Goal: Task Accomplishment & Management: Use online tool/utility

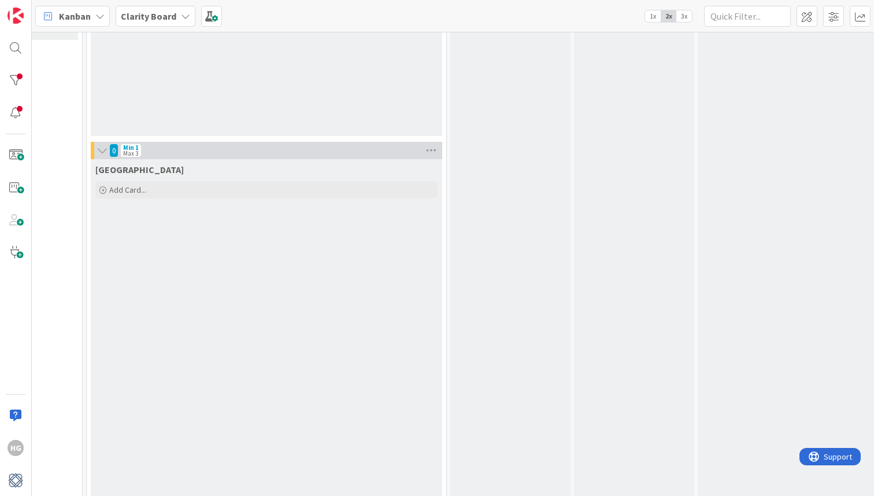
scroll to position [484, 919]
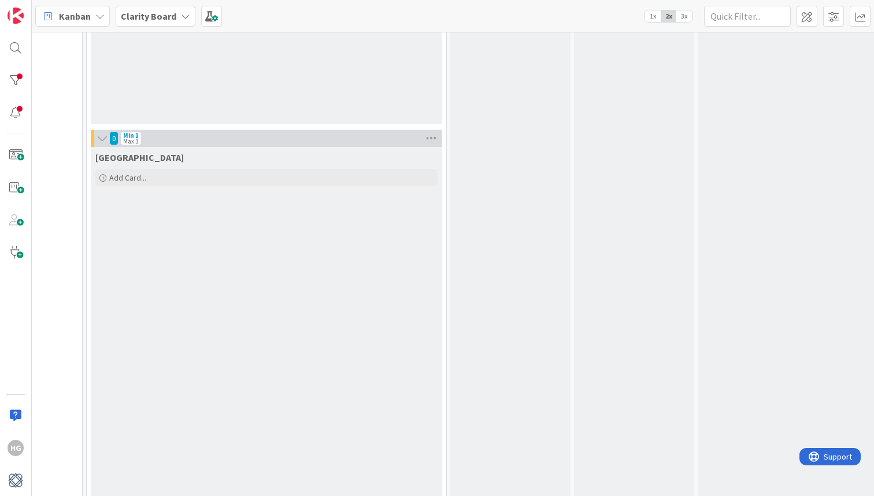
click at [105, 146] on div "0 Min 1 Max 3" at bounding box center [267, 138] width 352 height 17
click at [106, 138] on icon at bounding box center [102, 138] width 13 height 12
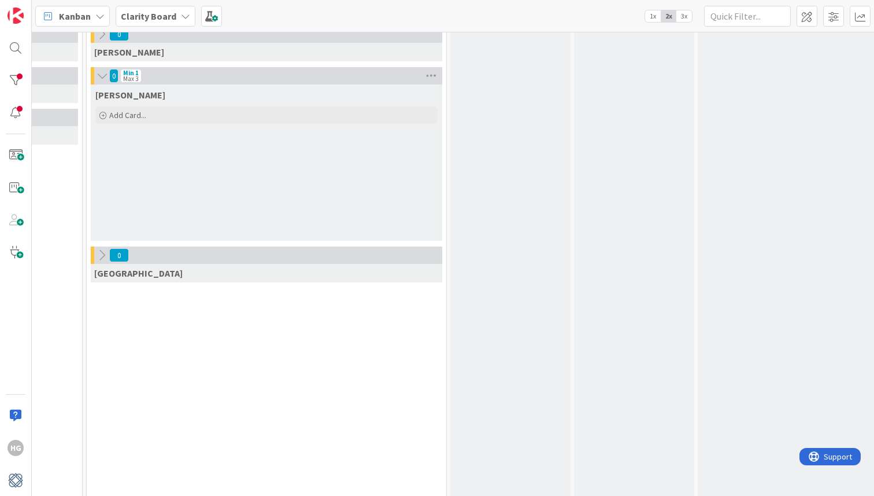
click at [102, 77] on icon at bounding box center [102, 76] width 13 height 12
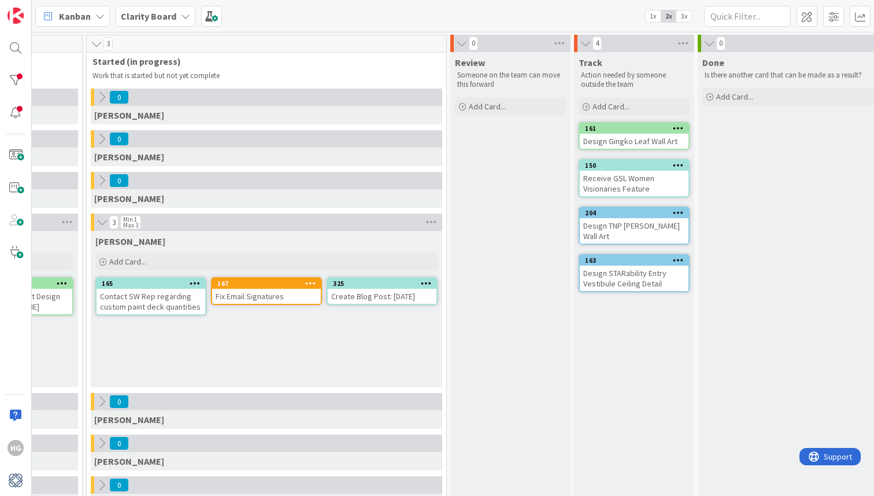
scroll to position [0, 920]
click at [99, 137] on icon at bounding box center [101, 138] width 13 height 13
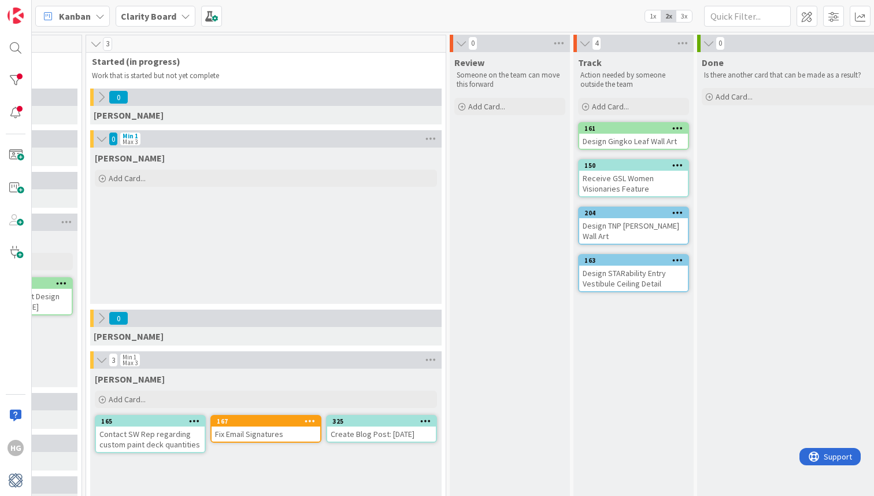
click at [99, 137] on icon at bounding box center [101, 139] width 13 height 12
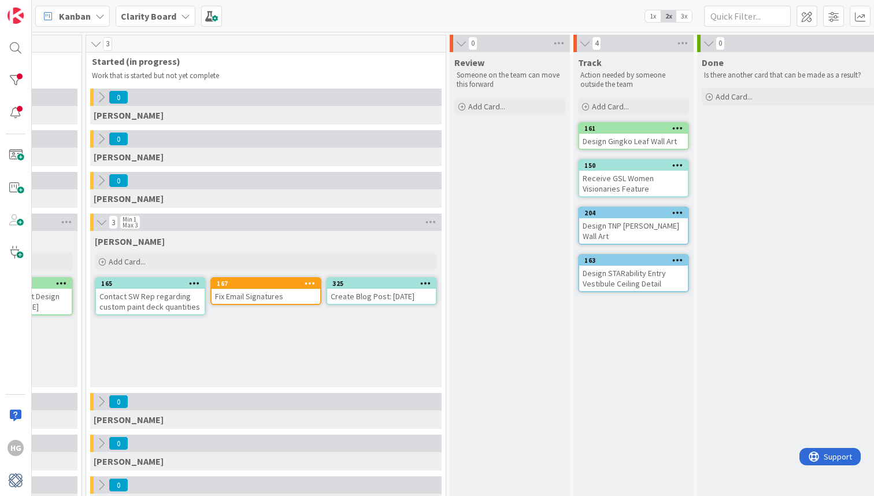
click at [766, 2] on div "Kanban Clarity Board 1x 2x 3x" at bounding box center [453, 16] width 843 height 32
click at [766, 10] on input "text" at bounding box center [747, 16] width 87 height 21
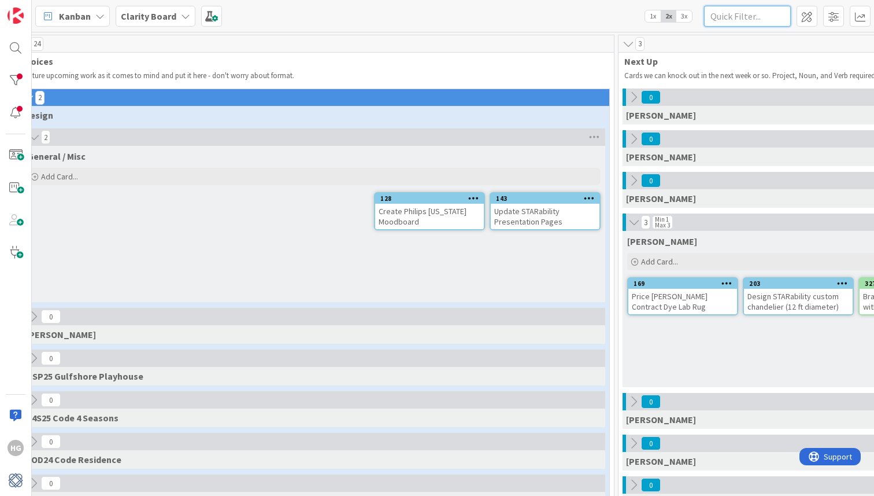
scroll to position [0, 0]
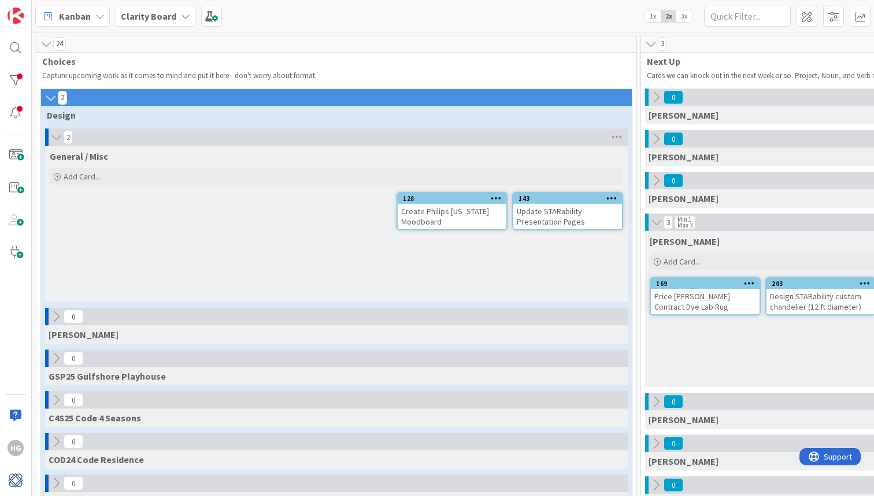
click at [56, 134] on icon at bounding box center [56, 137] width 13 height 12
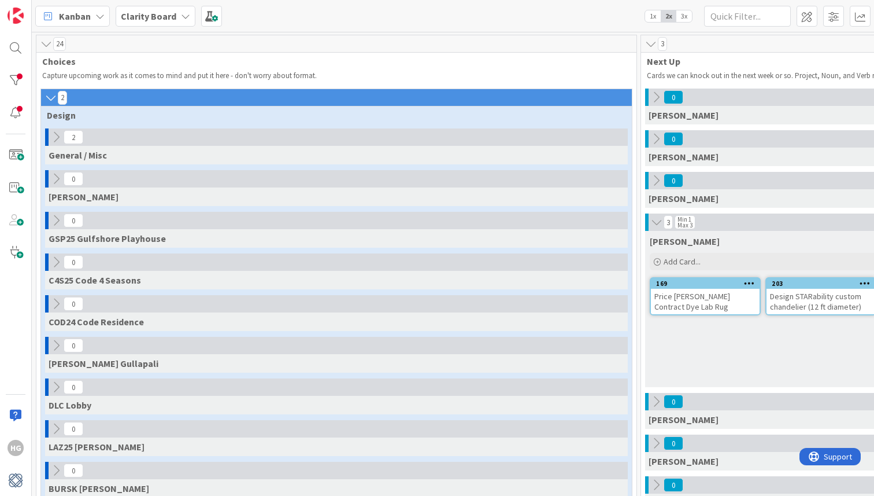
click at [46, 97] on icon at bounding box center [51, 98] width 13 height 12
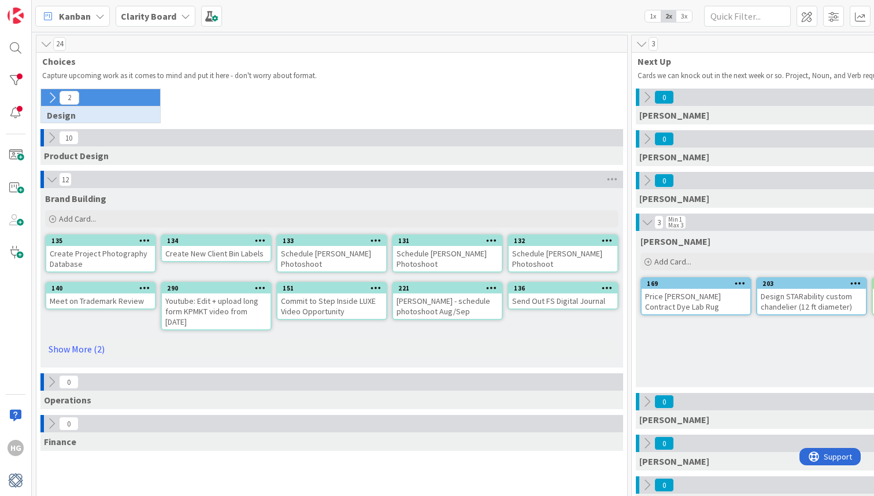
click at [46, 105] on button at bounding box center [52, 97] width 15 height 15
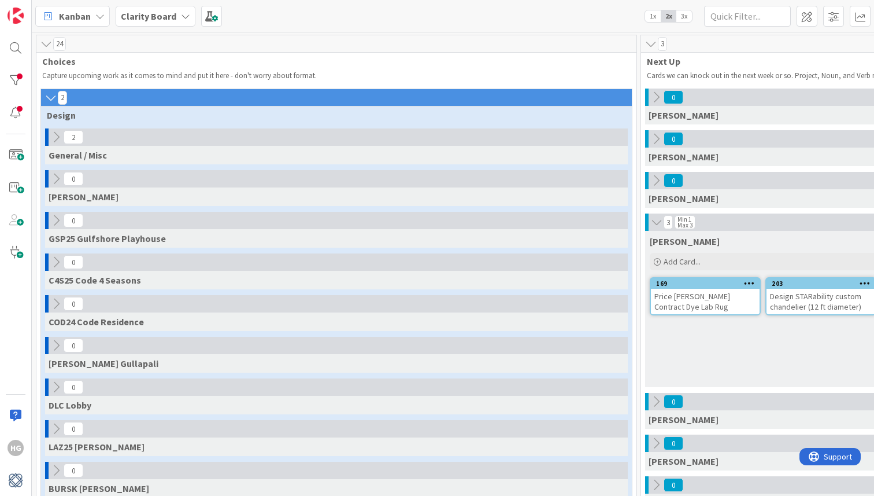
click at [47, 101] on icon at bounding box center [51, 98] width 13 height 12
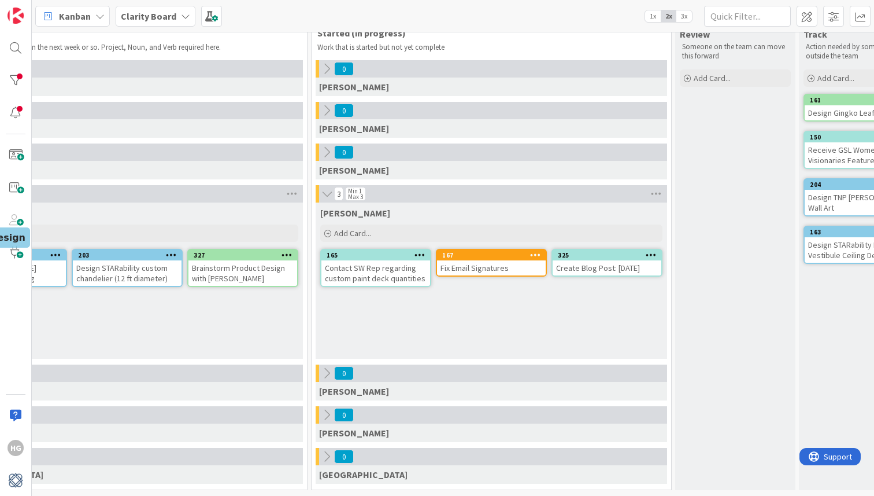
scroll to position [28, 758]
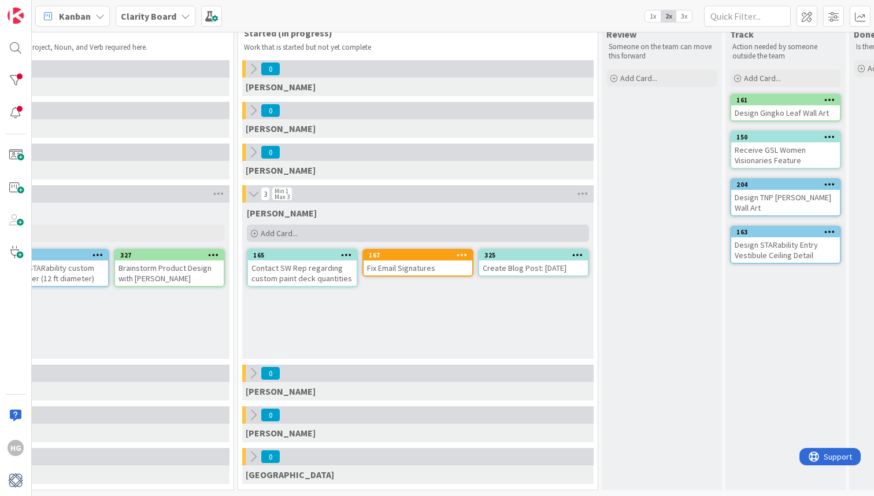
click at [279, 235] on span "Add Card..." at bounding box center [279, 233] width 37 height 10
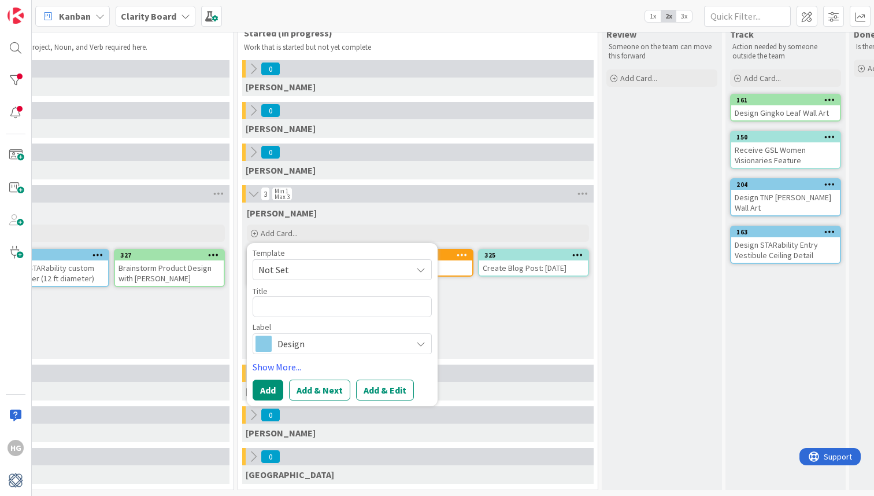
click at [512, 326] on div "Hannah Add Card... Template Not Set Title 0 / 128 Label Design Show More... Add…" at bounding box center [418, 280] width 352 height 156
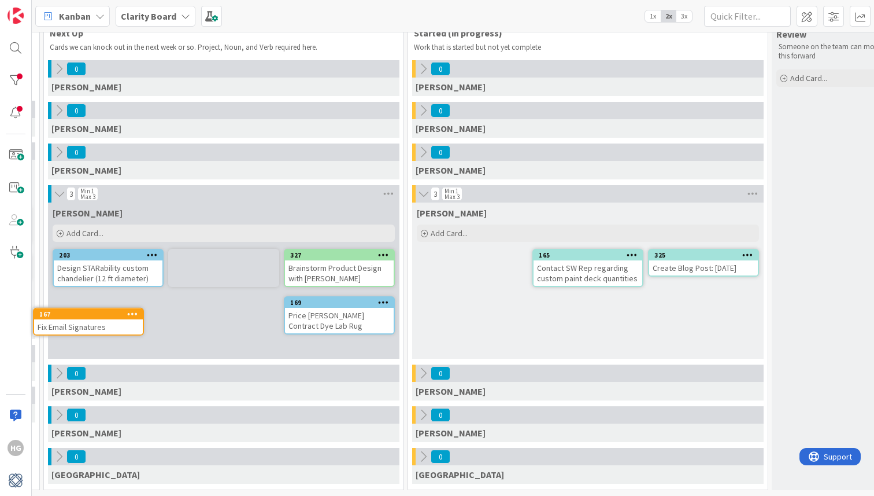
scroll to position [28, 536]
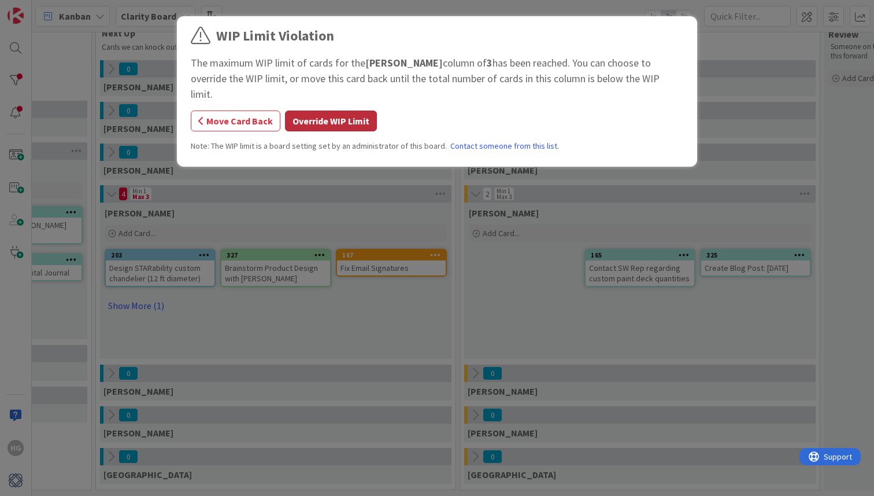
click at [330, 110] on button "Override WIP Limit" at bounding box center [331, 120] width 92 height 21
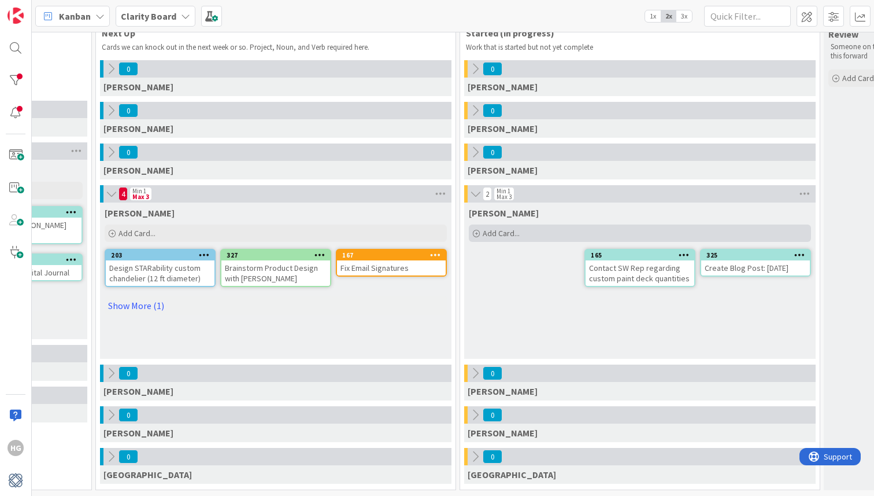
click at [514, 239] on div "Add Card..." at bounding box center [640, 232] width 342 height 17
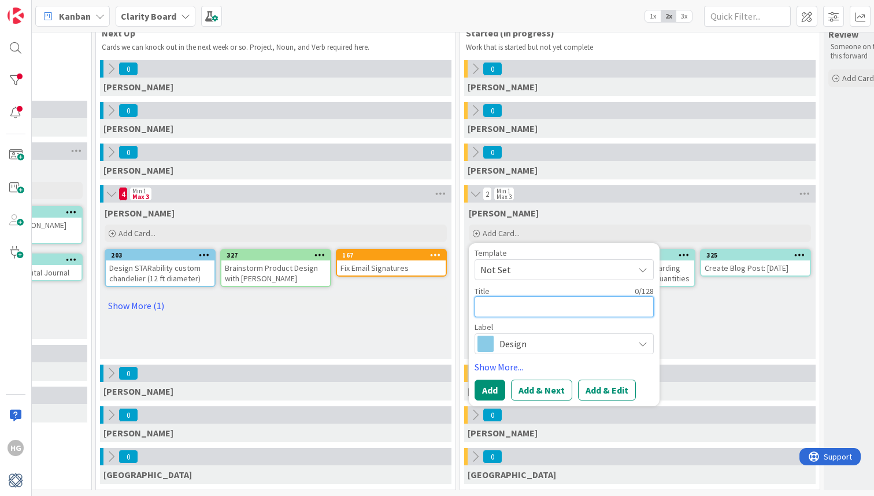
type textarea "x"
type textarea "S"
type textarea "x"
type textarea "ST"
type textarea "x"
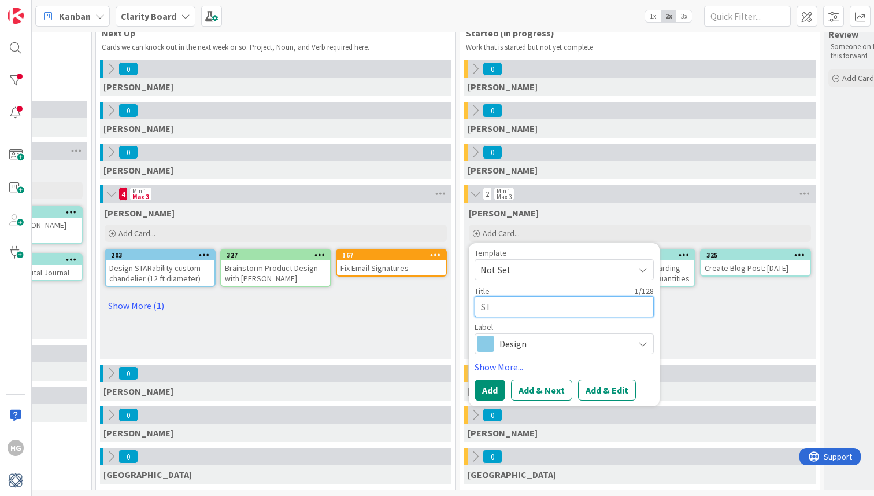
type textarea "STA"
type textarea "x"
type textarea "STAR"
type textarea "x"
type textarea "STA"
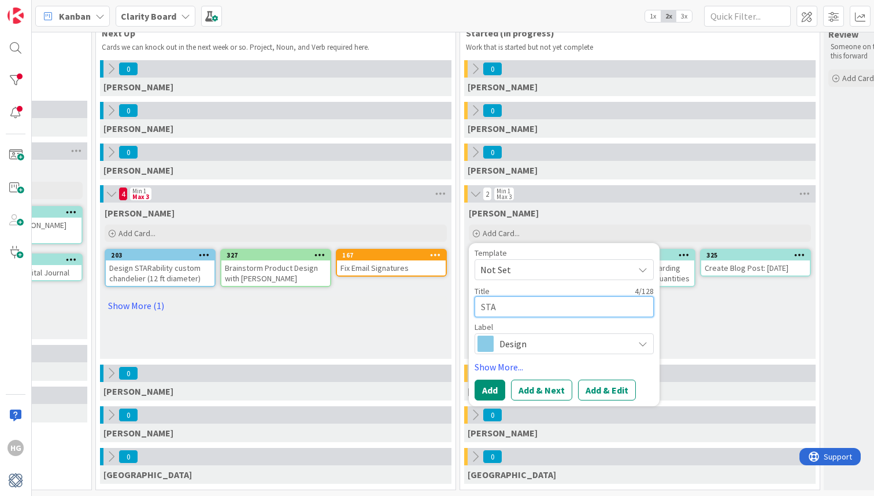
type textarea "x"
type textarea "ST"
type textarea "x"
type textarea "S"
type textarea "x"
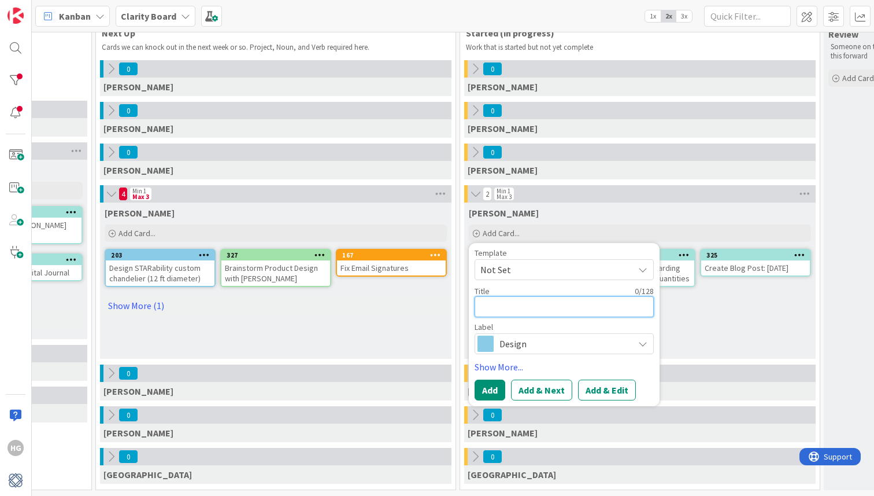
type textarea "P"
type textarea "x"
type textarea "Pl"
type textarea "x"
type textarea "Pla"
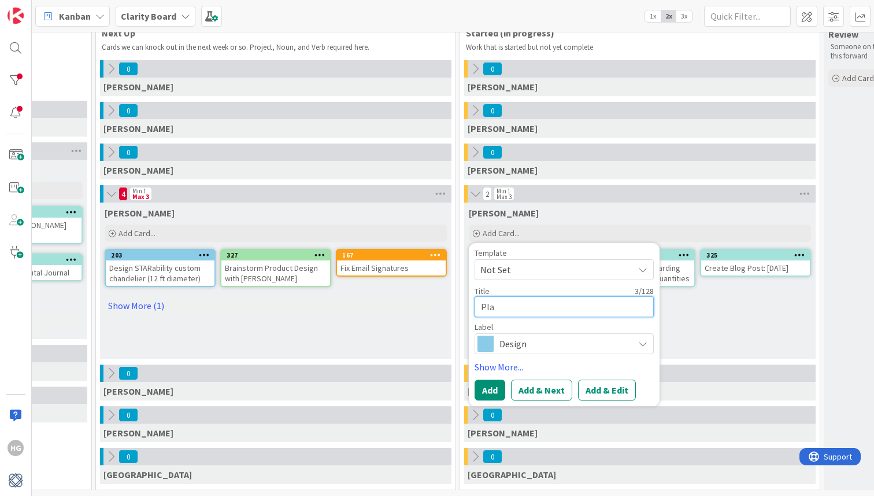
type textarea "x"
type textarea "Plan"
type textarea "x"
type textarea "Plann"
type textarea "x"
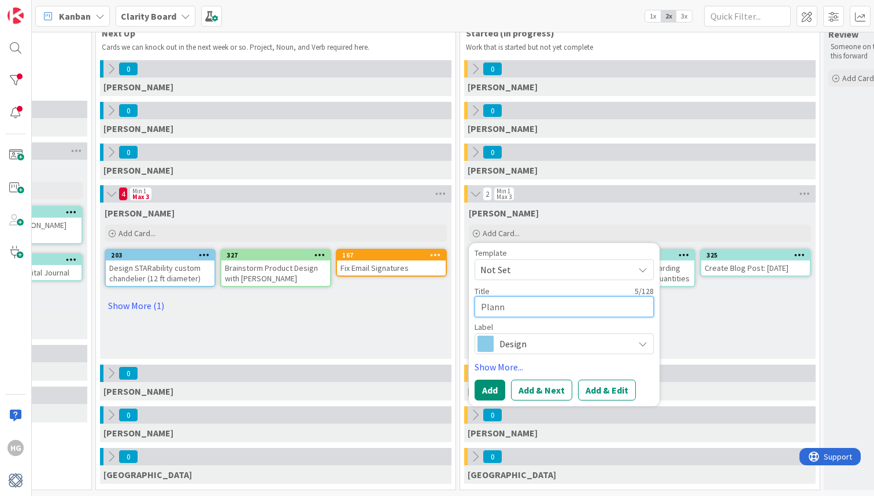
type textarea "Plan"
type textarea "x"
type textarea "Plant"
type textarea "x"
type textarea "Plante"
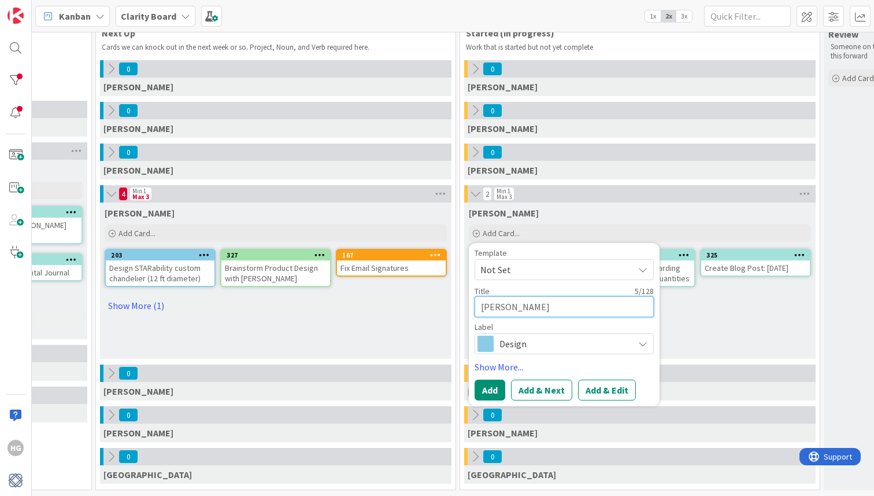
type textarea "x"
type textarea "Planter"
type textarea "x"
type textarea "Planter"
type textarea "x"
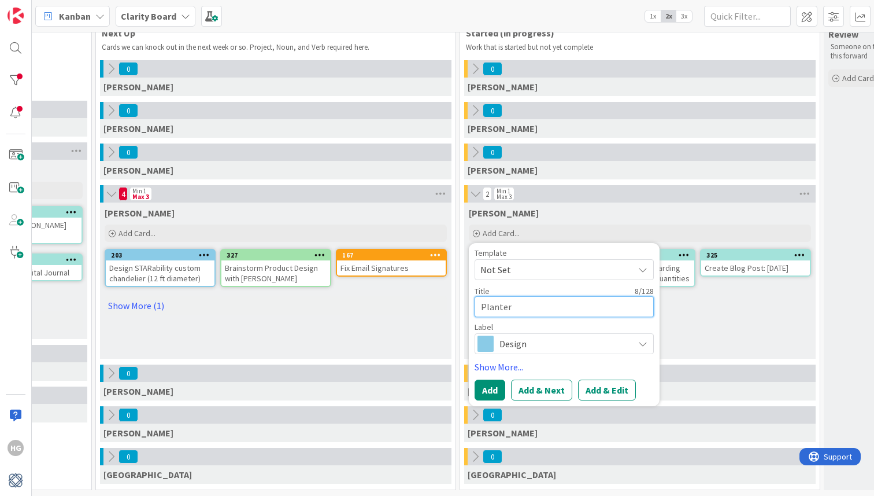
type textarea "Planter B"
type textarea "x"
type textarea "Planter Bo"
type textarea "x"
type textarea "Planter Box"
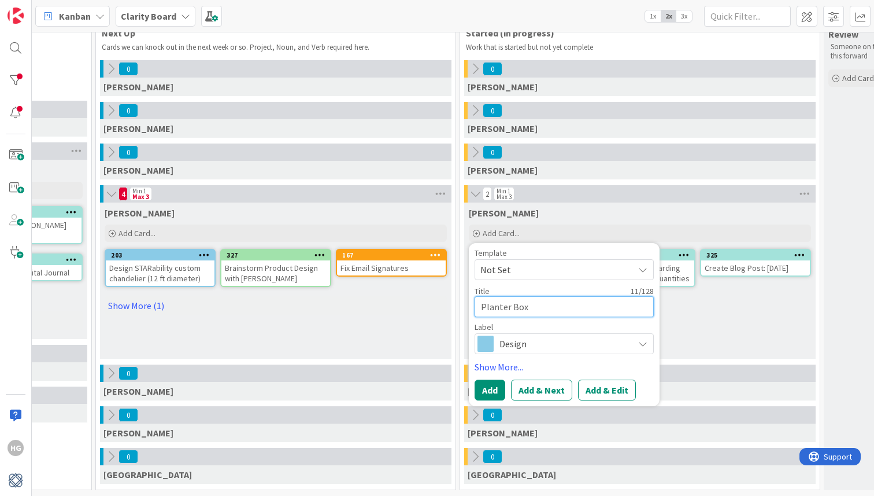
type textarea "x"
type textarea "Planter Box"
type textarea "x"
type textarea "Planter Box d"
type textarea "x"
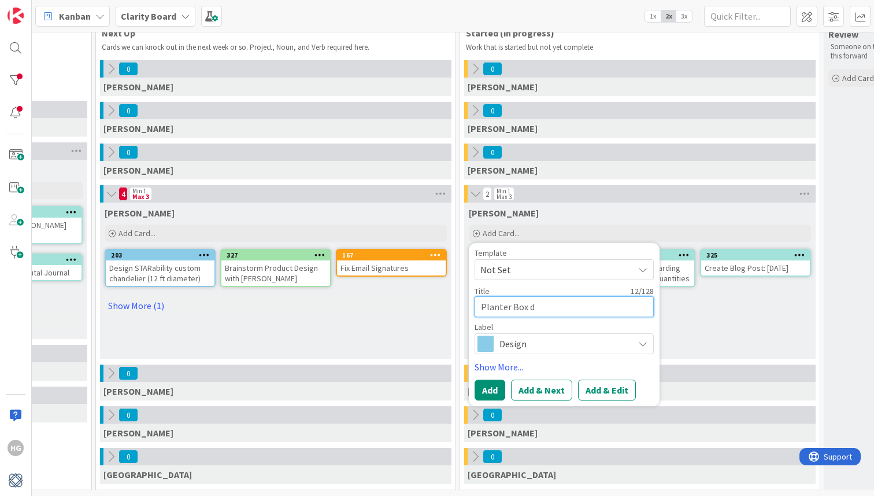
type textarea "Planter Box de"
type textarea "x"
type textarea "Planter Box desi"
type textarea "x"
type textarea "Planter Box desig"
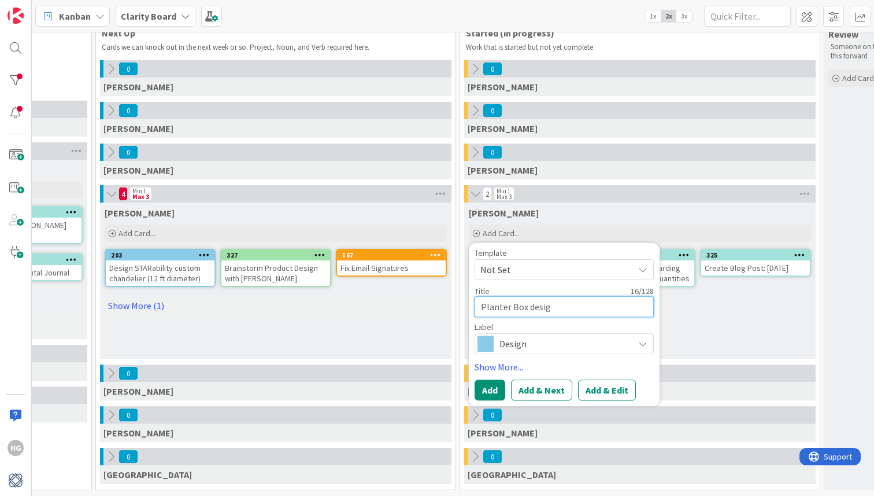
type textarea "x"
type textarea "Planter Box design"
type textarea "x"
type textarea "Planter Box design"
type textarea "x"
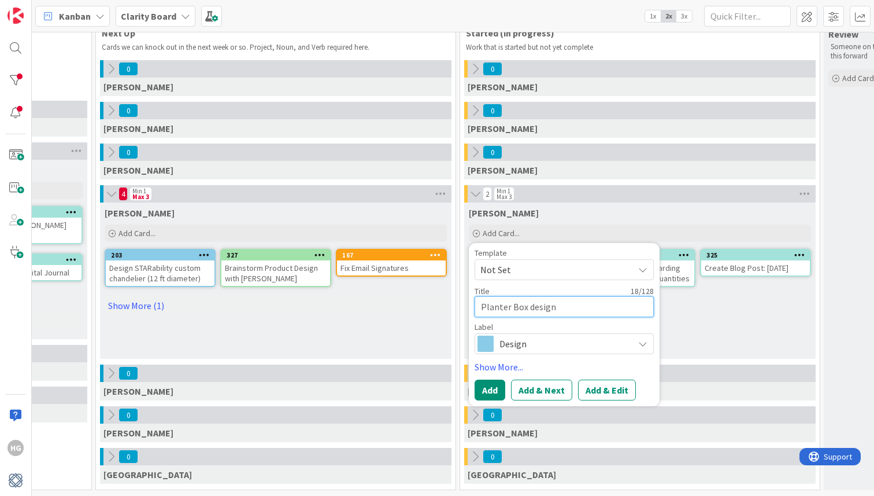
type textarea "Planter Box design f"
type textarea "x"
type textarea "Planter Box design fo"
type textarea "x"
type textarea "Planter Box design for"
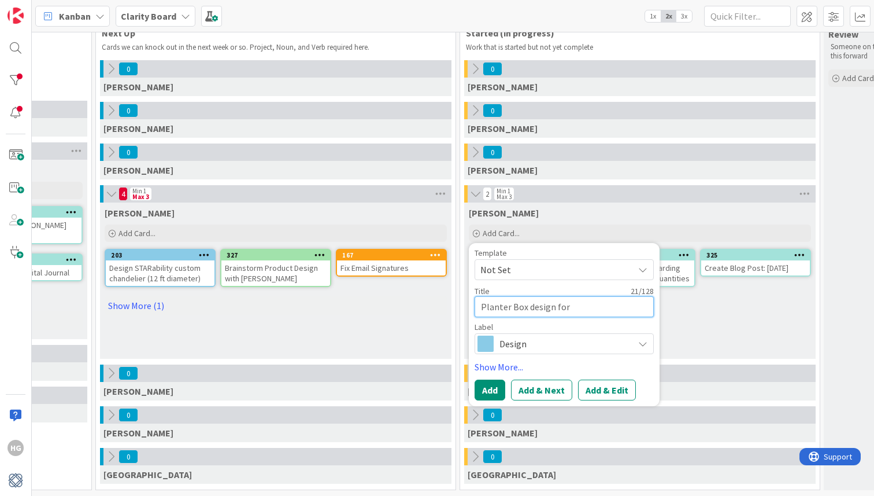
type textarea "x"
type textarea "Planter Box design for"
type textarea "x"
type textarea "Planter Box design for S"
type textarea "x"
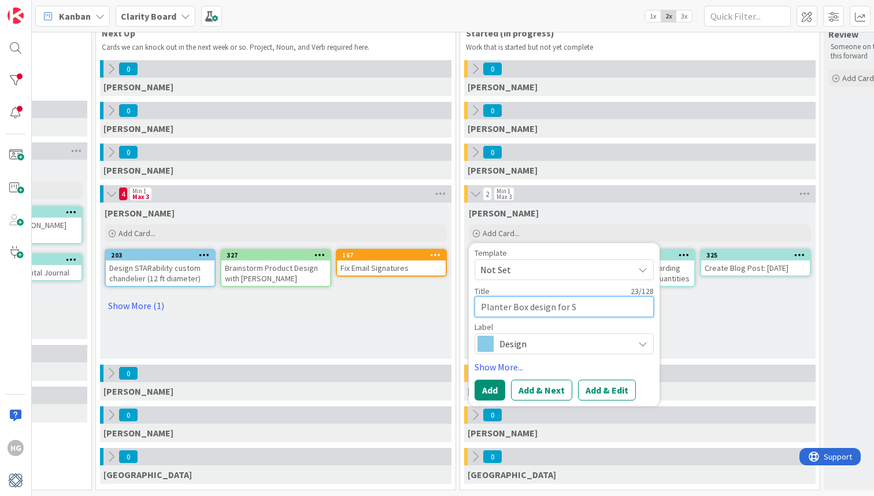
type textarea "Planter Box design for Se"
type textarea "x"
type textarea "Planter Box design for Sen"
type textarea "x"
type textarea "Planter Box design for Seni"
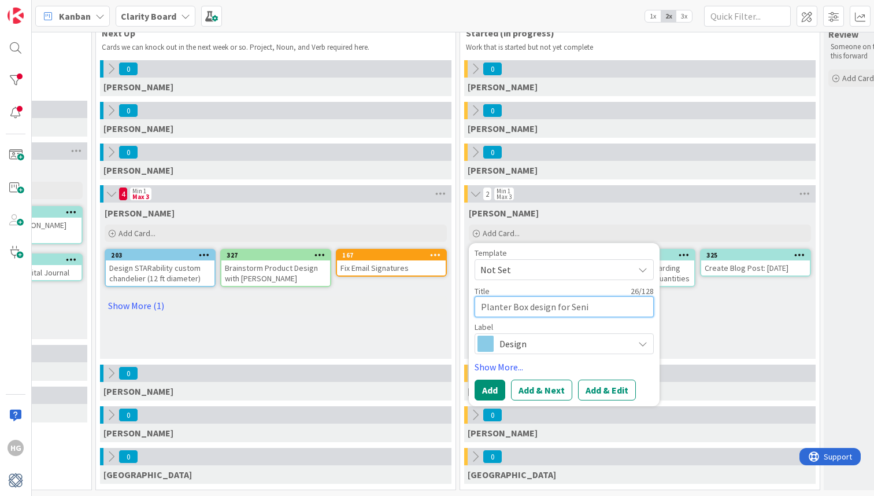
type textarea "x"
type textarea "Planter Box design for Senio"
type textarea "x"
type textarea "Planter Box design for Senior"
type textarea "x"
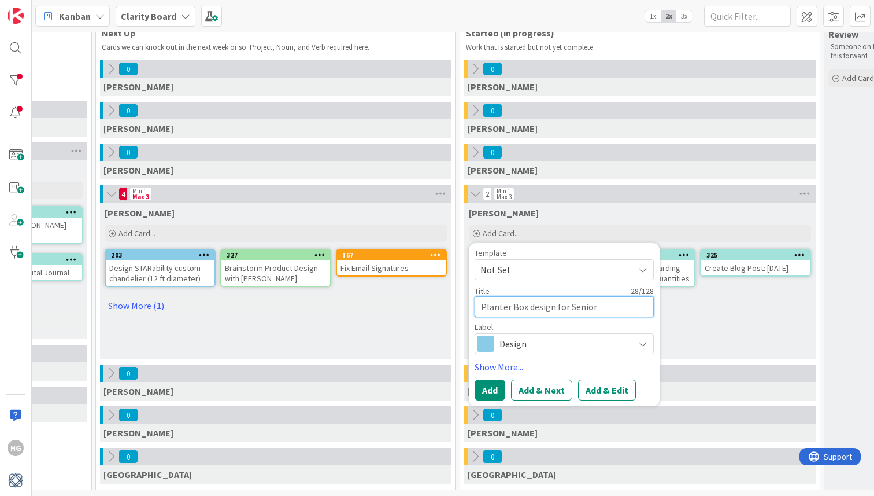
type textarea "Planter Box design for Senior"
type textarea "x"
type textarea "Planter Box design for Senior L"
type textarea "x"
type textarea "Planter Box design for Senior Li"
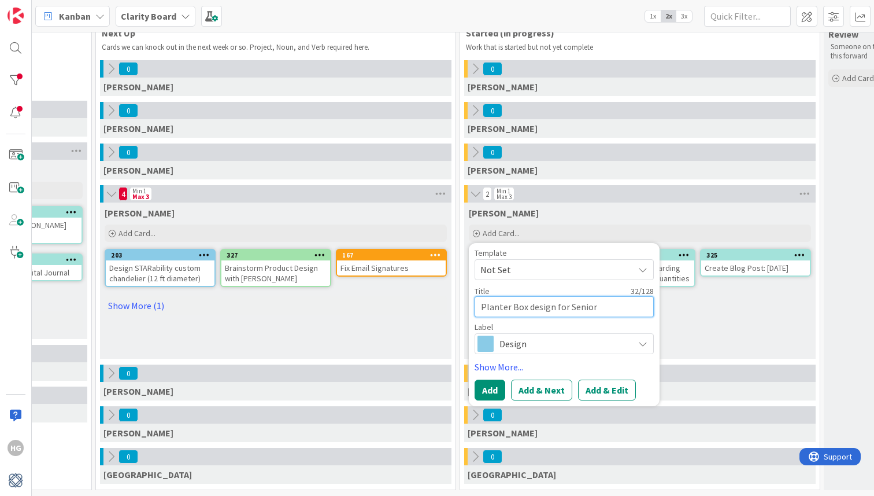
type textarea "x"
type textarea "Planter Box design for Senior Liv"
type textarea "x"
type textarea "Planter Box design for Senior Livi"
type textarea "x"
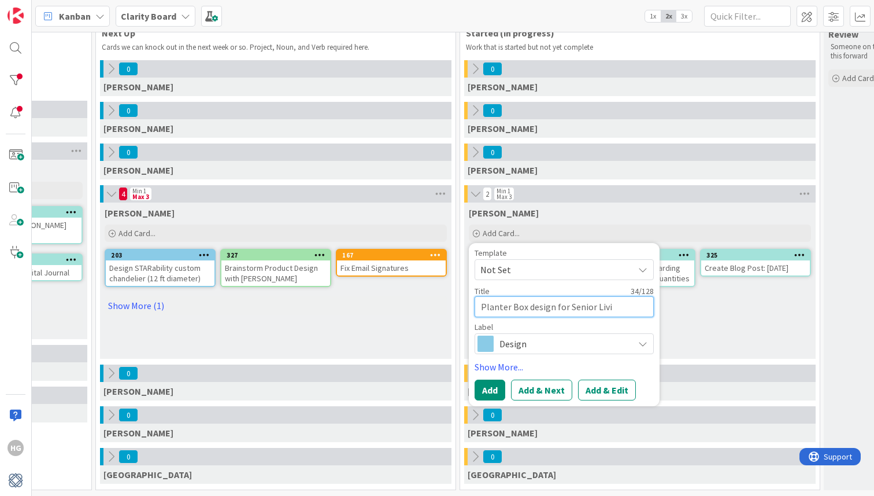
type textarea "Planter Box design for Senior Livin"
type textarea "x"
type textarea "Planter Box design for Senior Living"
type textarea "x"
type textarea "Planter Box design for Senior Living"
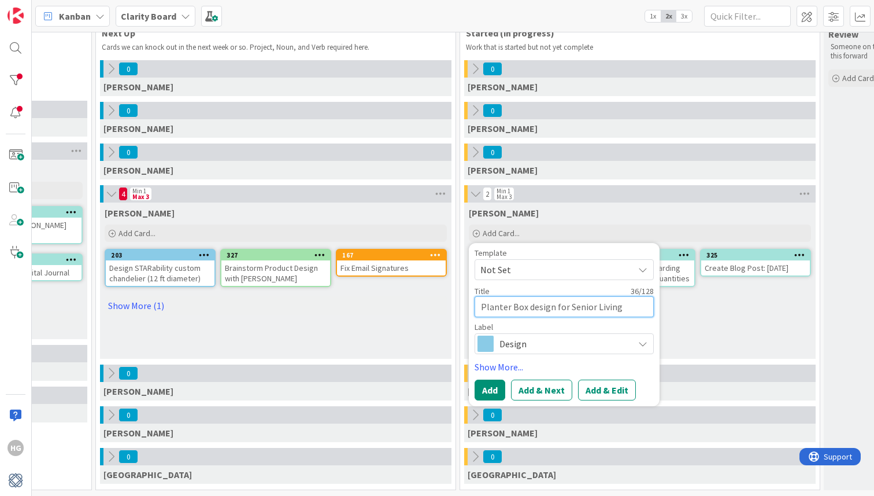
type textarea "x"
type textarea "Planter Box design for Senior Living p"
type textarea "x"
type textarea "Planter Box design for Senior Living pl"
type textarea "x"
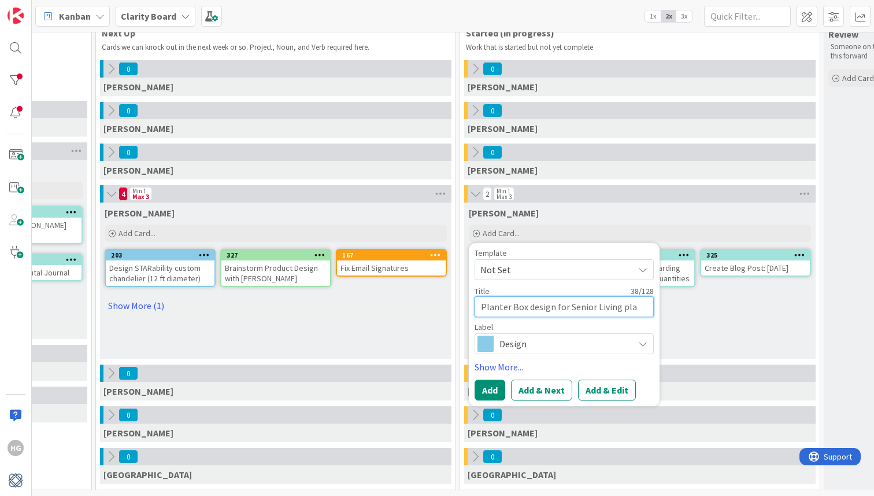
type textarea "Planter Box design for Senior Living plan"
type textarea "x"
type textarea "Planter Box design for Senior Living plant"
type textarea "x"
type textarea "Planter Box design for Senior Living plante"
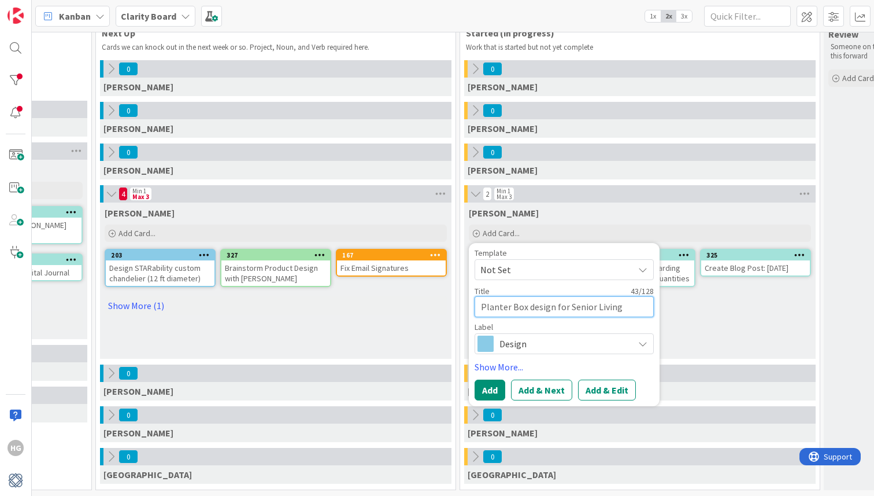
type textarea "x"
type textarea "Planter Box design for Senior Living planter"
type textarea "x"
type textarea "Planter Box design for Senior Living planter"
type textarea "x"
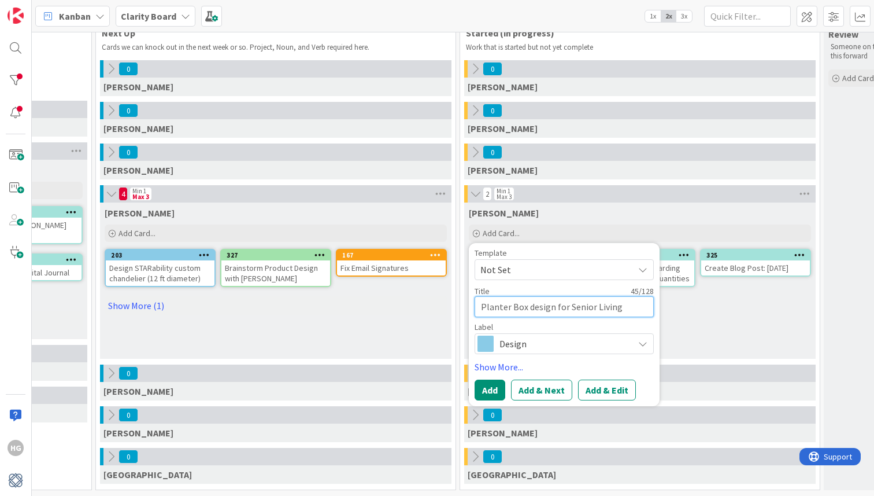
type textarea "Planter Box design for Senior Living planter b"
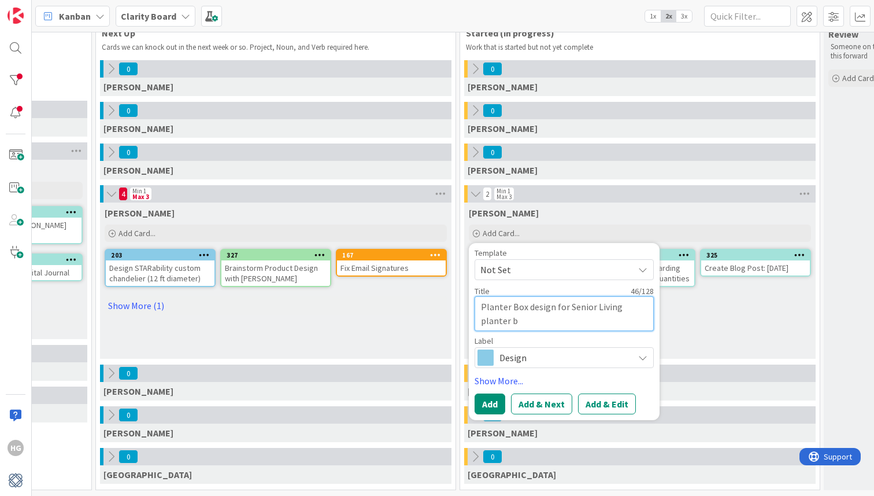
type textarea "x"
type textarea "Planter Box design for Senior Living planter bo"
type textarea "x"
type textarea "Planter Box design for Senior Living planter box"
click at [491, 375] on link "Show More..." at bounding box center [564, 381] width 179 height 14
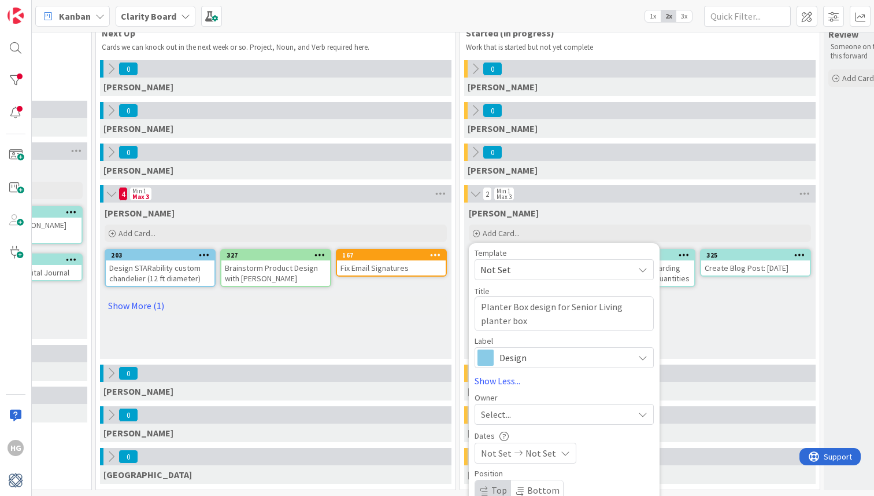
click at [513, 419] on div "Select..." at bounding box center [557, 414] width 153 height 14
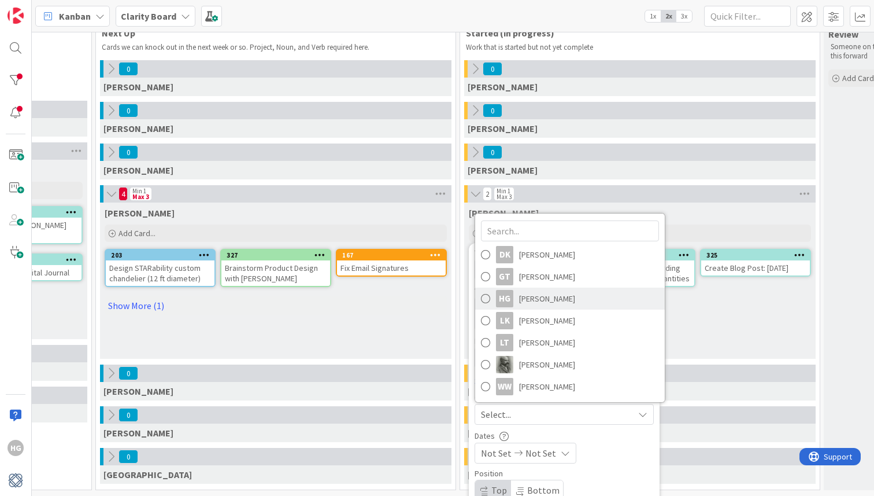
click at [523, 301] on span "Hannah Gatof" at bounding box center [547, 298] width 56 height 17
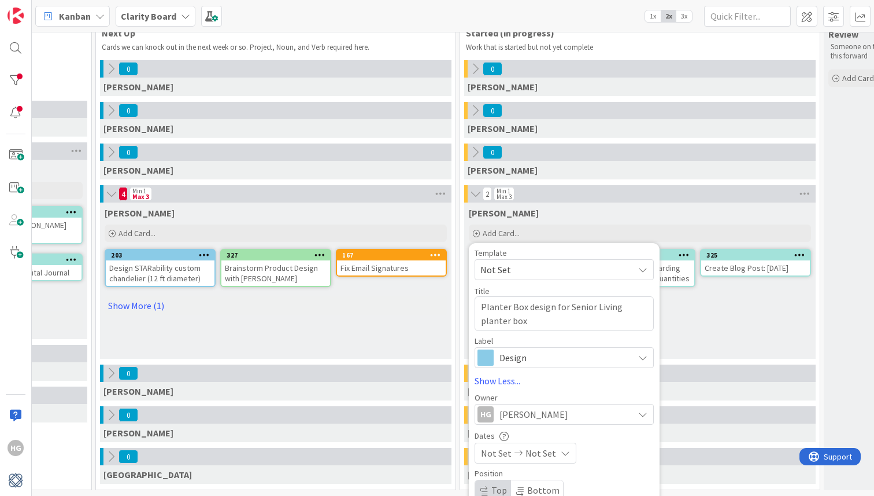
scroll to position [93, 536]
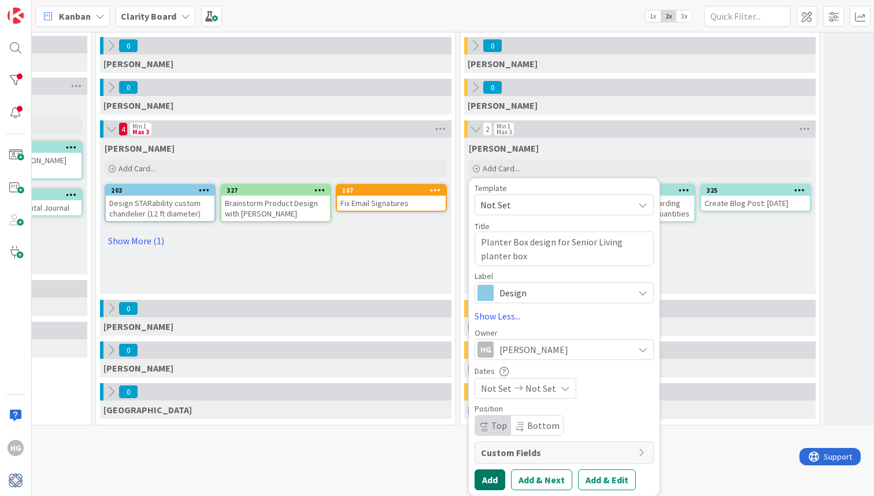
click at [489, 481] on button "Add" at bounding box center [490, 479] width 31 height 21
type textarea "x"
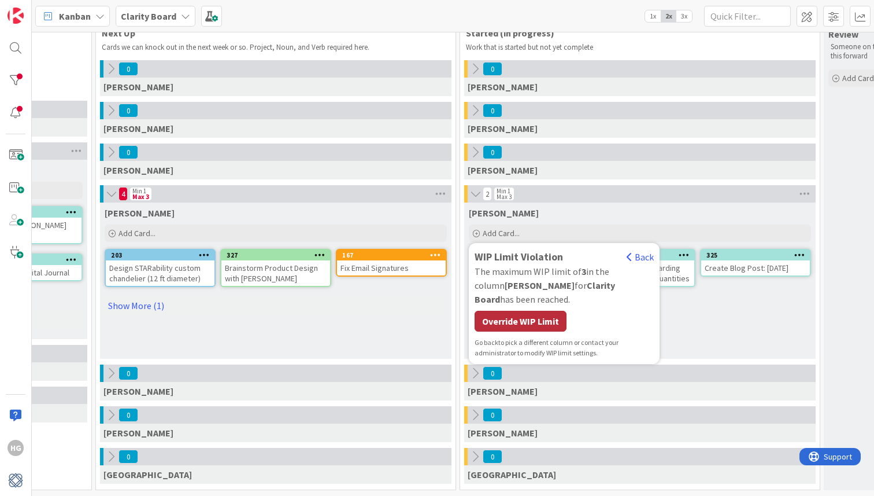
click at [546, 311] on div "Override WIP Limit" at bounding box center [521, 321] width 92 height 21
